Goal: Find specific page/section: Find specific page/section

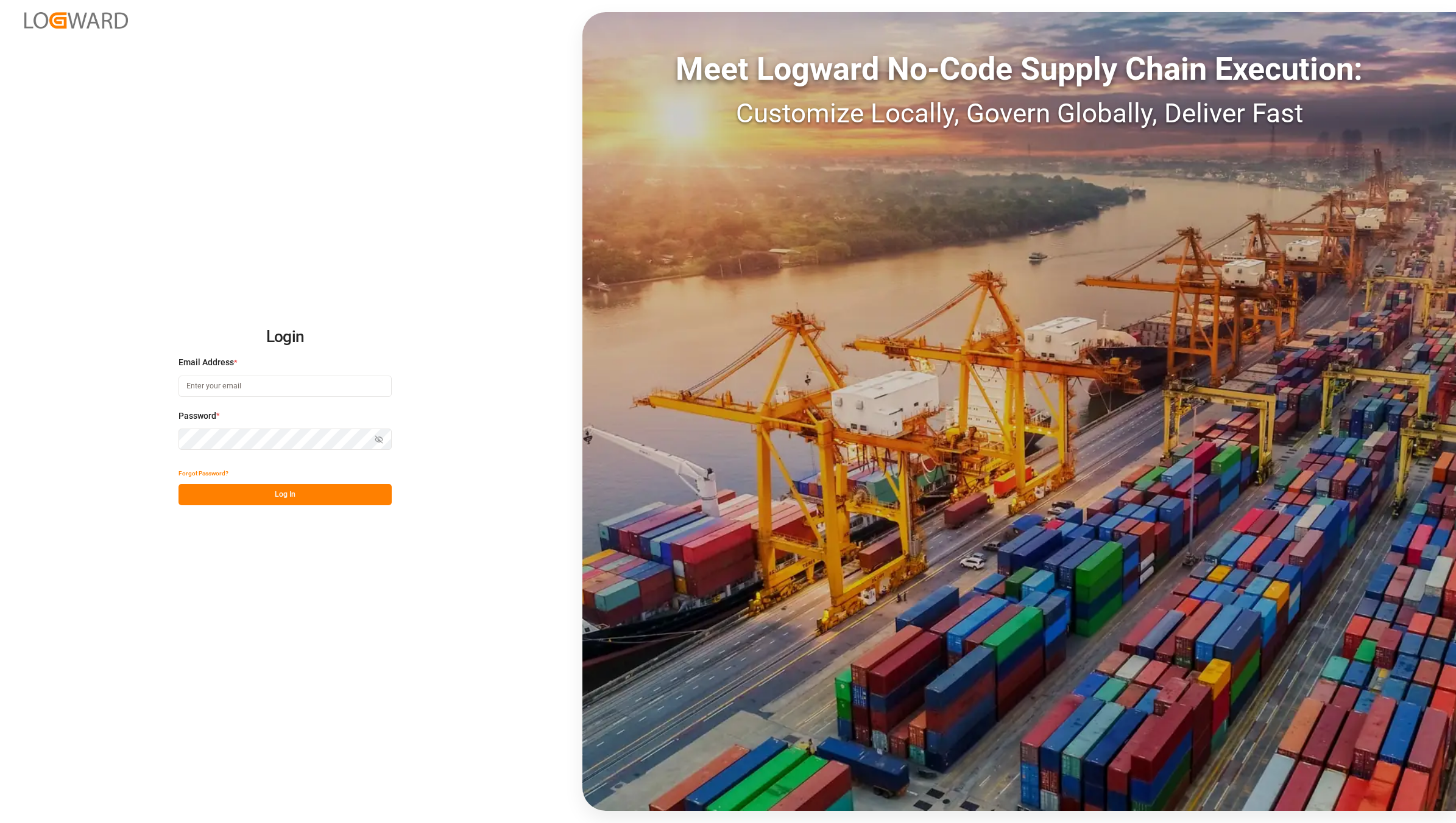
type input "[EMAIL_ADDRESS][DOMAIN_NAME]"
click at [282, 497] on button "Log In" at bounding box center [285, 495] width 213 height 21
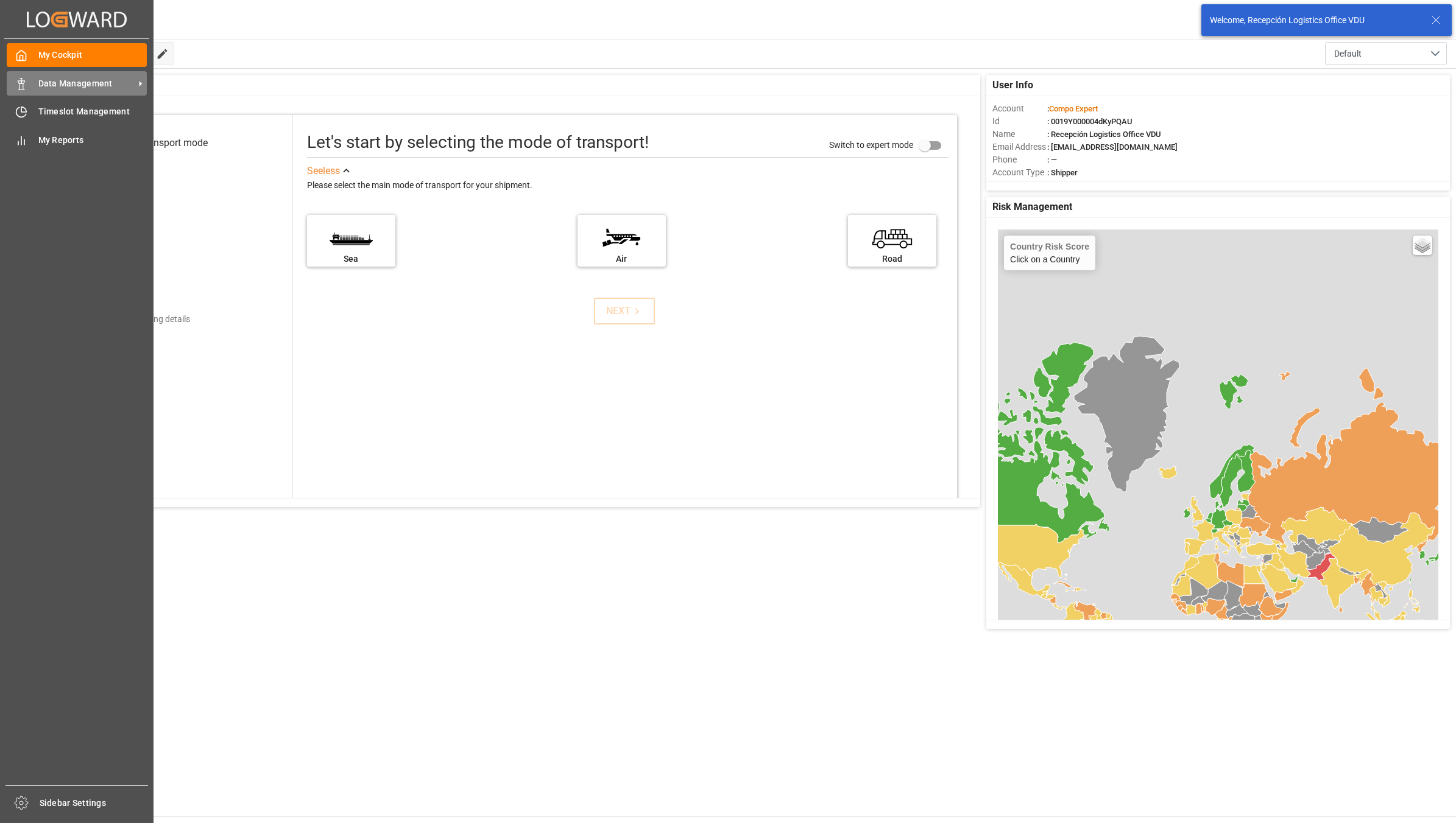
click at [24, 80] on icon at bounding box center [21, 84] width 12 height 12
click at [86, 80] on span "Data Management" at bounding box center [86, 84] width 96 height 13
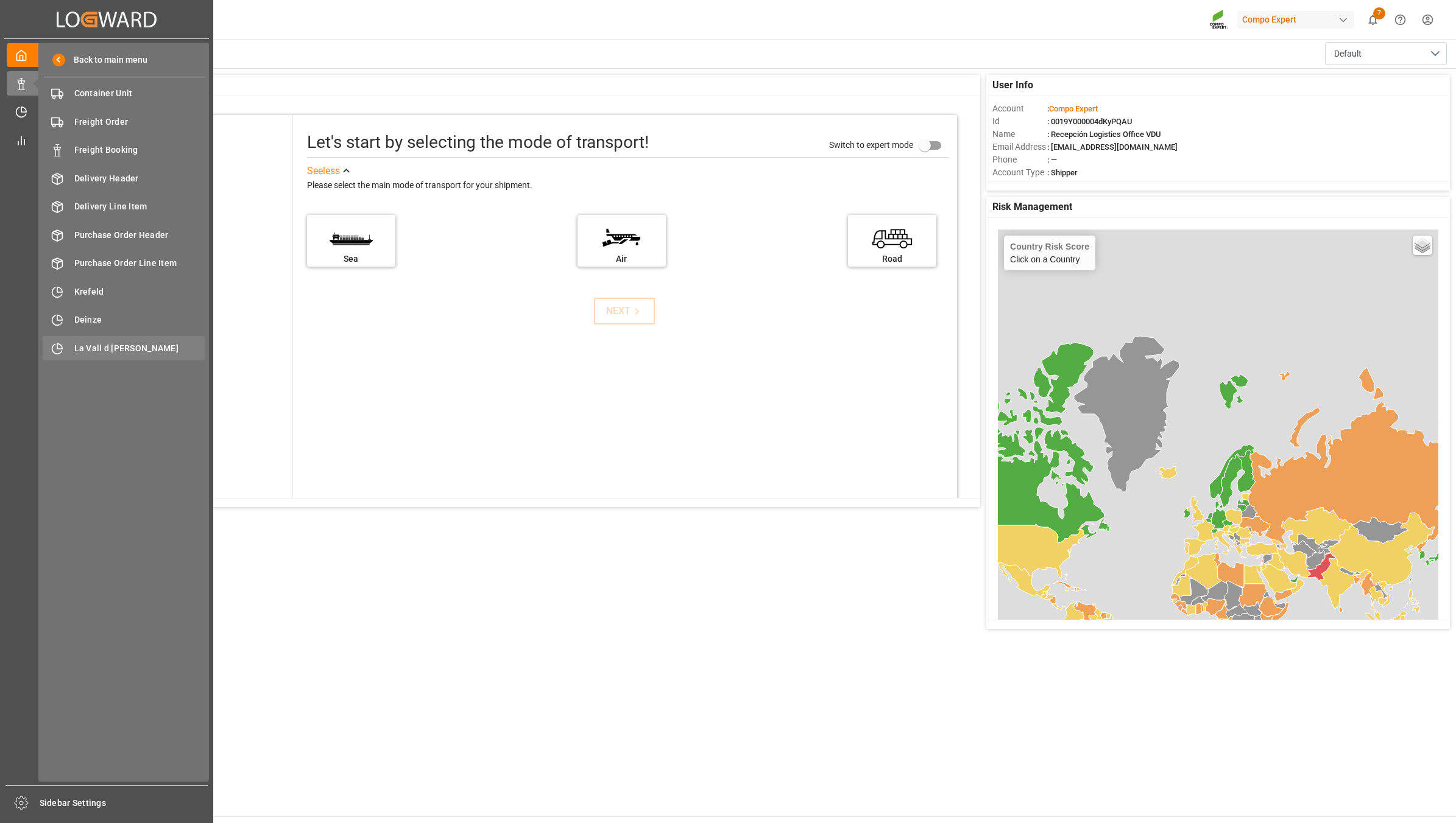
click at [79, 343] on span "La Vall d [PERSON_NAME]" at bounding box center [140, 348] width 131 height 13
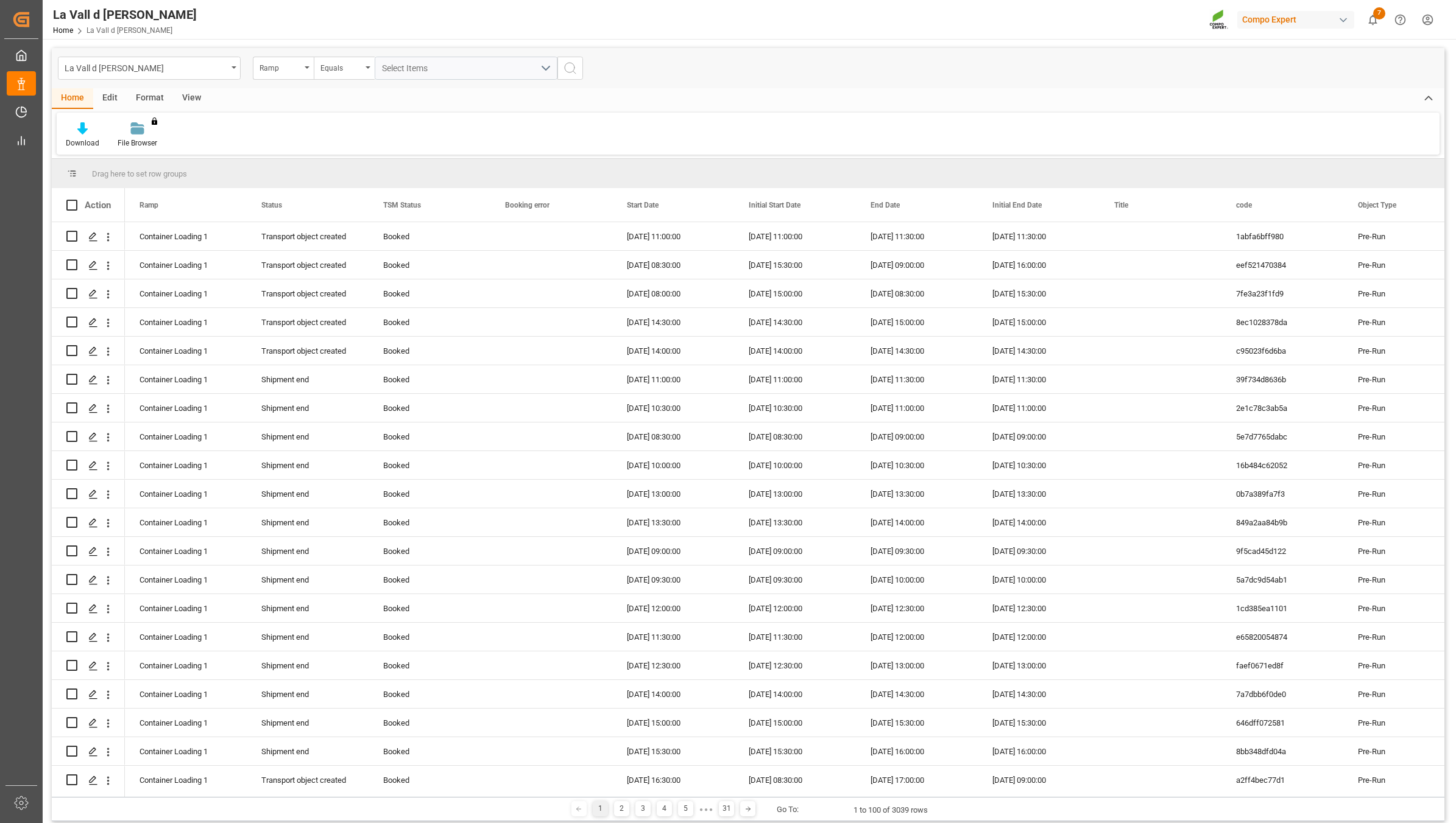
click at [187, 98] on div "View" at bounding box center [192, 98] width 37 height 21
click at [131, 143] on div "Standard Templates" at bounding box center [138, 143] width 61 height 11
click at [150, 174] on div "VDU Overview Carretileros" at bounding box center [171, 172] width 106 height 13
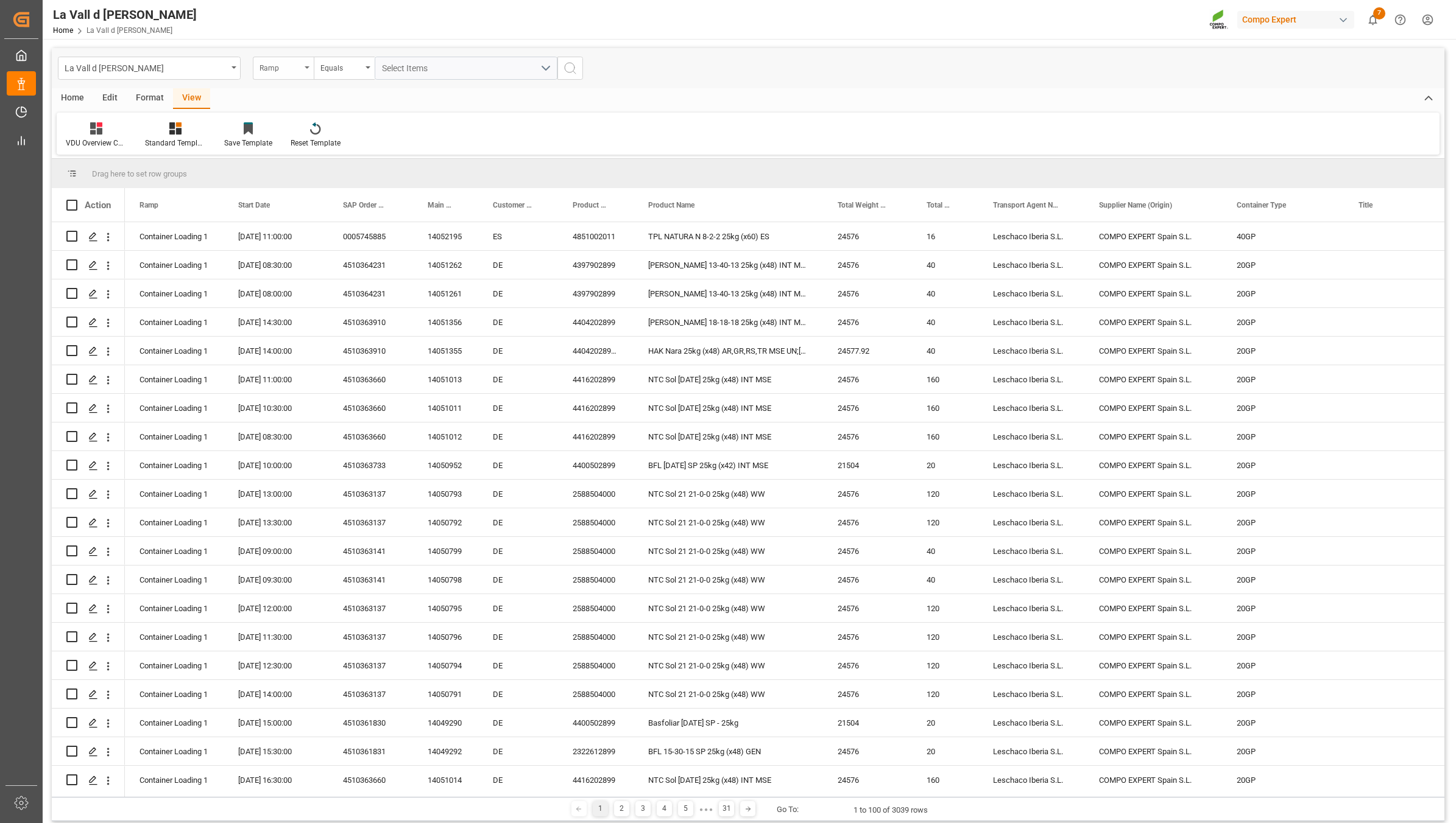
click at [275, 68] on div "Ramp" at bounding box center [280, 66] width 41 height 14
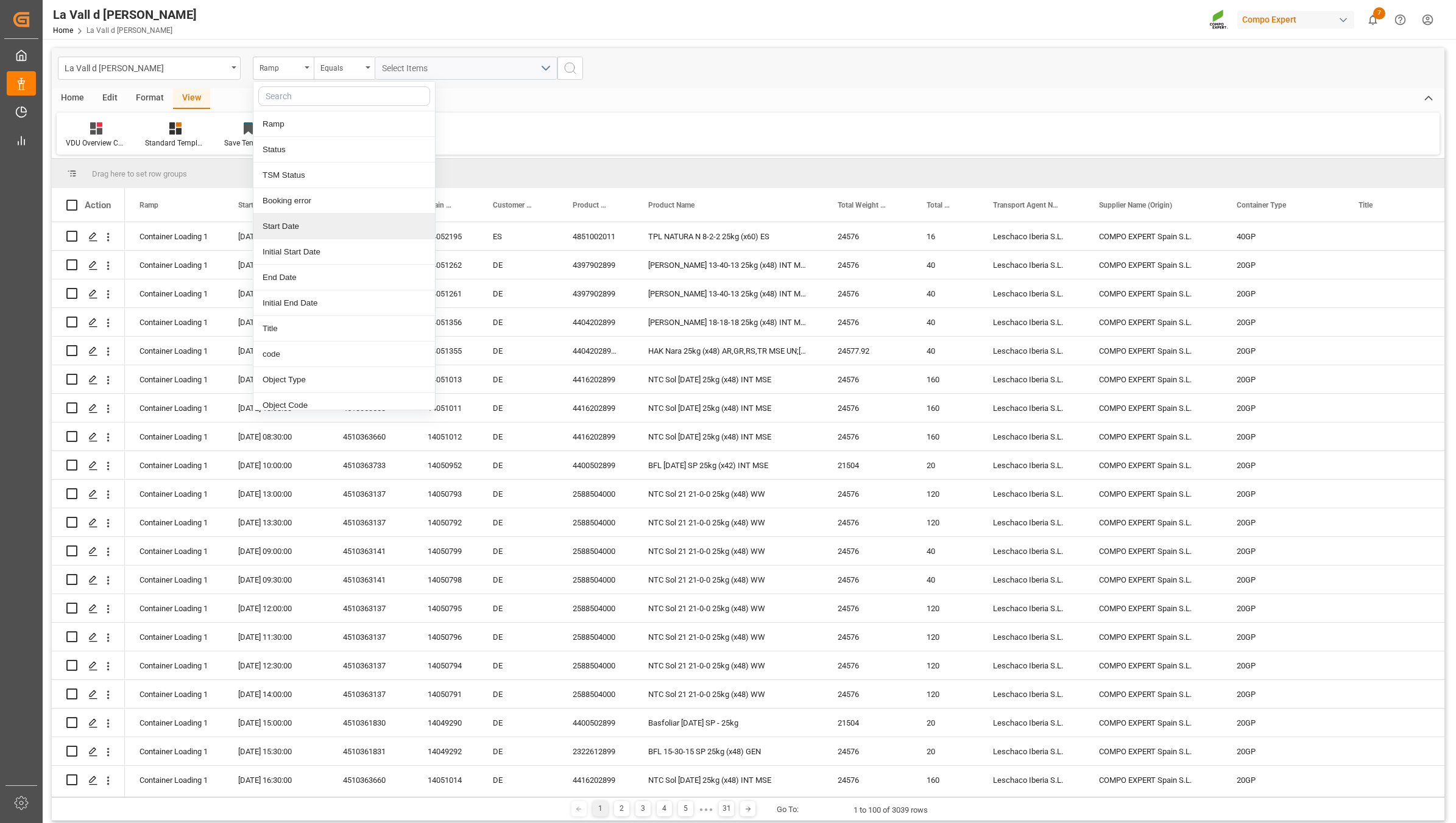
click at [280, 233] on div "Start Date" at bounding box center [344, 227] width 181 height 25
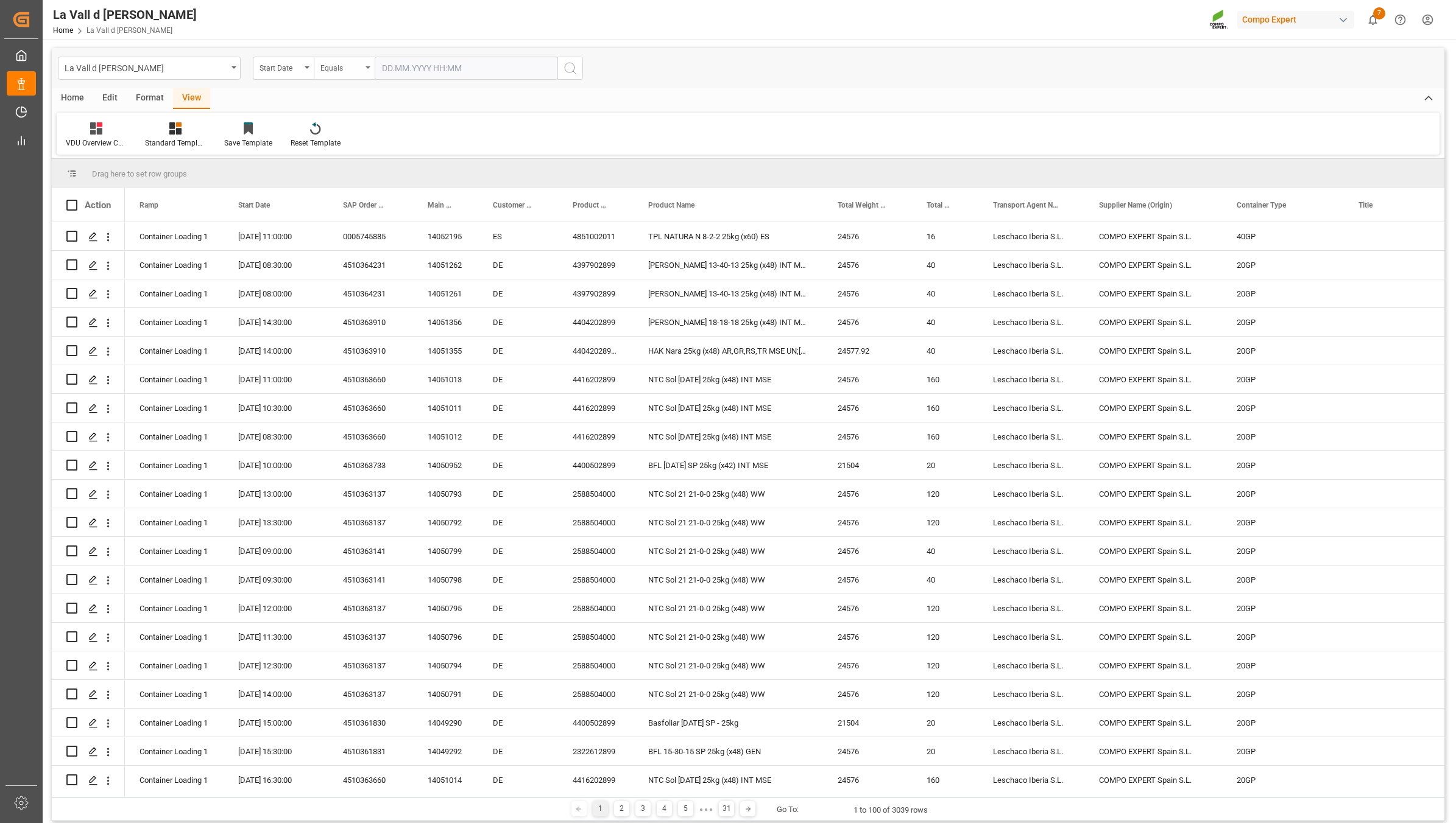
click at [337, 64] on div "Equals" at bounding box center [341, 66] width 41 height 14
click at [346, 224] on div "In range" at bounding box center [405, 227] width 181 height 25
click at [399, 58] on input "text" at bounding box center [420, 68] width 92 height 23
click at [399, 68] on input "text" at bounding box center [420, 68] width 92 height 23
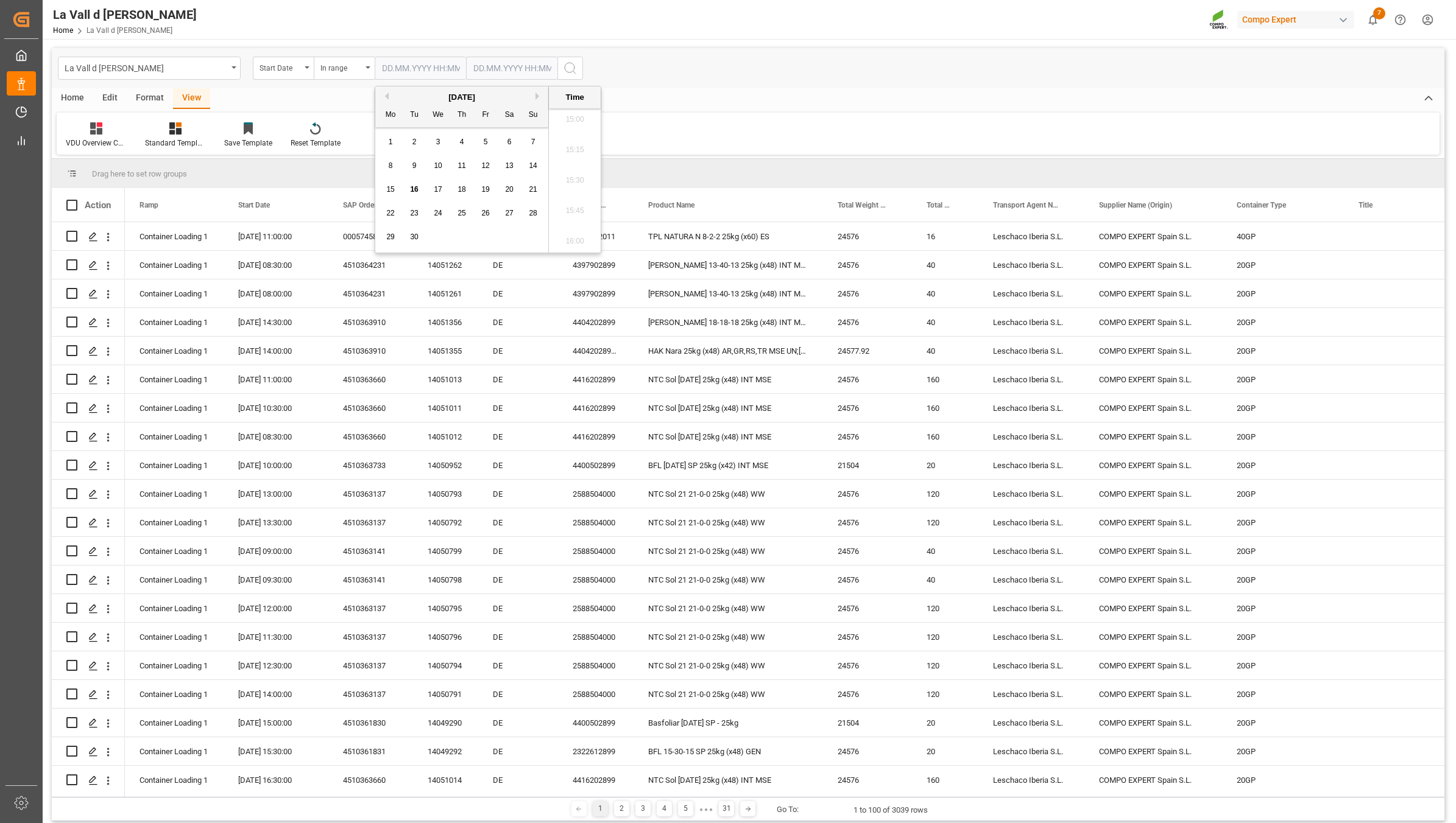
click at [452, 233] on div "29 30 1 2 3 4 5" at bounding box center [462, 237] width 167 height 24
click at [434, 191] on span "17" at bounding box center [438, 189] width 8 height 9
type input "[DATE] 00:00"
drag, startPoint x: 483, startPoint y: 64, endPoint x: 486, endPoint y: 98, distance: 34.1
click at [483, 64] on input "text" at bounding box center [512, 68] width 92 height 23
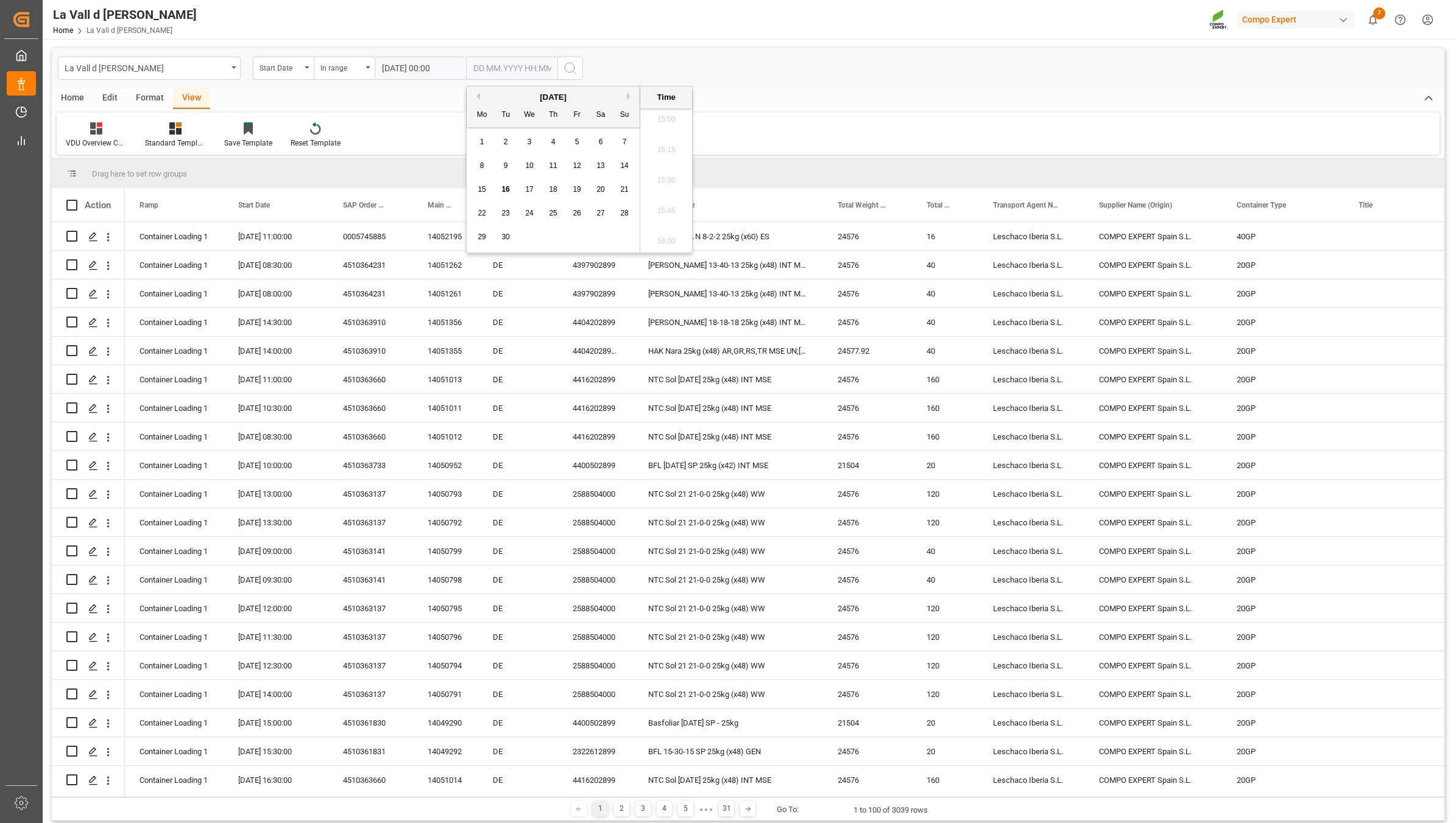
click at [536, 231] on div "29 30 1 2 3 4 5" at bounding box center [553, 237] width 167 height 24
click at [533, 193] on span "17" at bounding box center [529, 189] width 8 height 9
type input "[DATE] 00:00"
click at [570, 68] on icon "search button" at bounding box center [570, 68] width 15 height 15
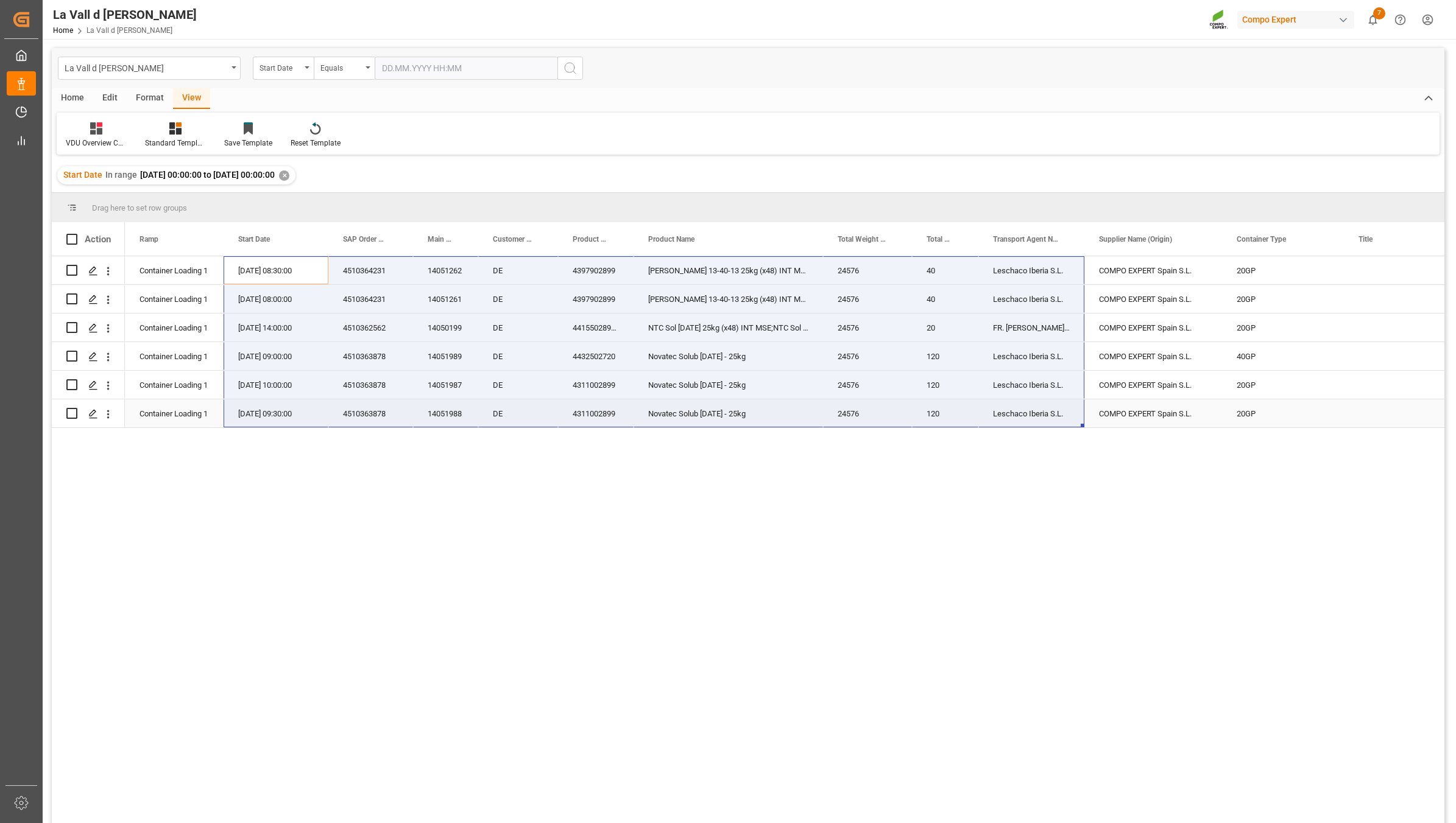
drag, startPoint x: 243, startPoint y: 265, endPoint x: 1075, endPoint y: 421, distance: 846.5
click at [897, 372] on span "Copy" at bounding box center [932, 372] width 95 height 23
